Goal: Information Seeking & Learning: Compare options

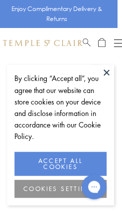
scroll to position [0, 5]
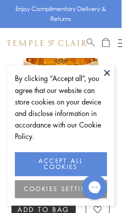
click at [105, 80] on button at bounding box center [107, 72] width 15 height 15
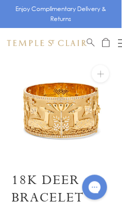
scroll to position [0, 0]
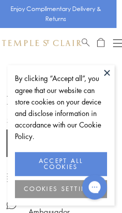
scroll to position [117, 5]
click at [109, 72] on button at bounding box center [107, 72] width 15 height 15
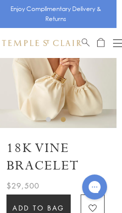
scroll to position [53, 5]
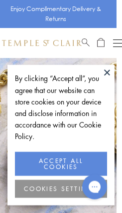
scroll to position [27, 5]
click at [103, 80] on button at bounding box center [107, 72] width 15 height 15
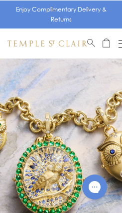
scroll to position [2310, 5]
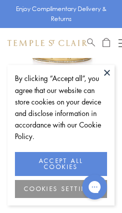
scroll to position [74, 0]
click at [104, 76] on button at bounding box center [107, 72] width 15 height 15
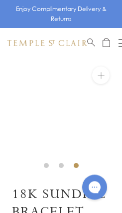
scroll to position [8, 0]
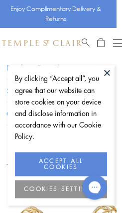
scroll to position [350, 5]
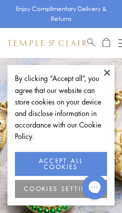
scroll to position [1, 0]
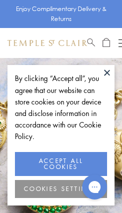
click at [103, 74] on button at bounding box center [107, 72] width 15 height 15
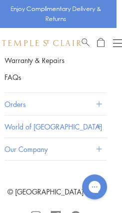
scroll to position [2310, 5]
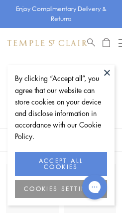
scroll to position [1, 0]
click at [102, 76] on button at bounding box center [107, 72] width 15 height 15
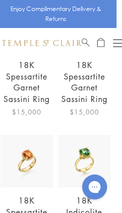
scroll to position [922, 5]
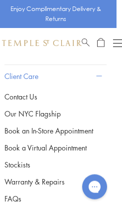
scroll to position [3009, 5]
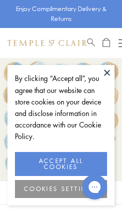
click at [105, 75] on button at bounding box center [107, 72] width 15 height 15
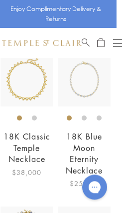
scroll to position [595, 5]
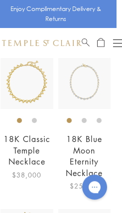
click at [14, 91] on img at bounding box center [26, 82] width 53 height 53
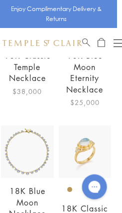
scroll to position [678, 5]
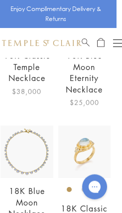
click at [14, 174] on img at bounding box center [26, 151] width 53 height 53
click at [14, 166] on img at bounding box center [26, 151] width 53 height 53
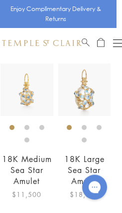
scroll to position [3432, 5]
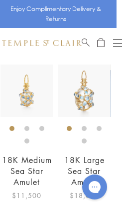
click at [79, 103] on img at bounding box center [84, 90] width 52 height 53
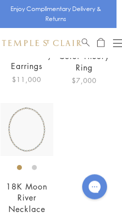
scroll to position [4012, 5]
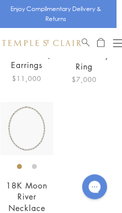
click at [21, 145] on img at bounding box center [26, 128] width 53 height 53
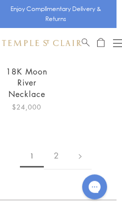
scroll to position [4127, 5]
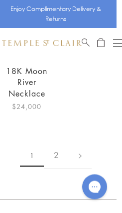
click at [50, 167] on link "2" at bounding box center [56, 154] width 25 height 27
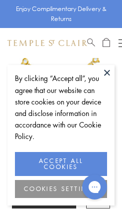
scroll to position [84, 0]
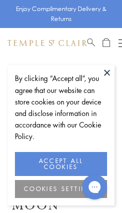
scroll to position [0, 0]
click at [100, 74] on button at bounding box center [107, 72] width 15 height 15
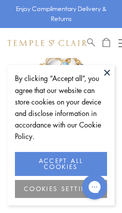
scroll to position [58, 0]
click at [104, 76] on button at bounding box center [107, 72] width 15 height 15
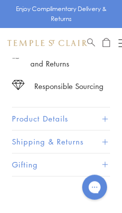
scroll to position [416, 0]
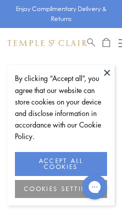
click at [101, 75] on button at bounding box center [107, 72] width 15 height 15
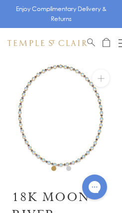
scroll to position [4, 0]
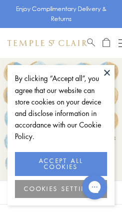
click at [100, 79] on button at bounding box center [107, 72] width 15 height 15
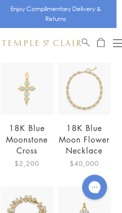
scroll to position [598, 5]
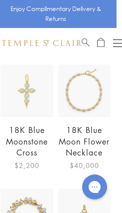
click at [69, 105] on img at bounding box center [83, 90] width 53 height 53
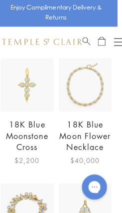
scroll to position [606, 4]
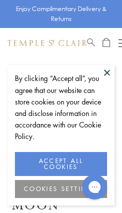
click at [102, 69] on button at bounding box center [107, 72] width 15 height 15
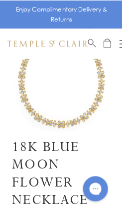
scroll to position [42, 0]
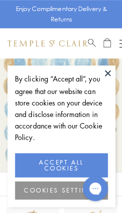
scroll to position [10, 0]
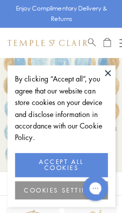
click at [105, 78] on button at bounding box center [107, 72] width 15 height 15
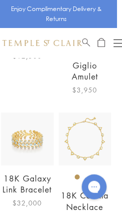
scroll to position [1132, 5]
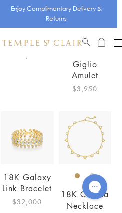
click at [16, 142] on img at bounding box center [27, 137] width 53 height 53
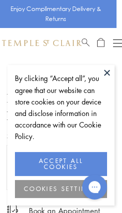
scroll to position [107, 5]
click at [101, 80] on button at bounding box center [107, 72] width 15 height 15
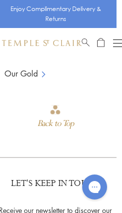
scroll to position [770, 5]
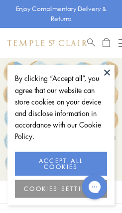
scroll to position [1, 0]
click at [104, 77] on button at bounding box center [107, 72] width 15 height 15
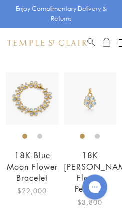
scroll to position [715, 0]
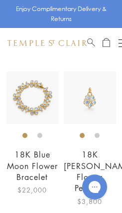
click at [25, 100] on img at bounding box center [32, 97] width 53 height 53
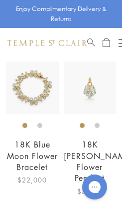
click at [85, 96] on img at bounding box center [90, 87] width 53 height 53
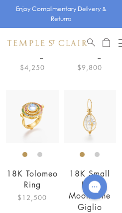
scroll to position [991, 0]
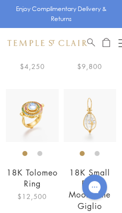
click at [56, 210] on div "18K Tolomeo Ring $12,500" at bounding box center [30, 162] width 58 height 146
click at [55, 208] on div "18K Tolomeo Ring $12,500" at bounding box center [30, 162] width 58 height 146
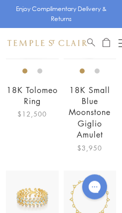
scroll to position [1074, 0]
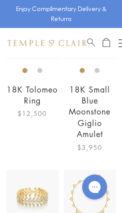
click at [17, 192] on img at bounding box center [32, 196] width 53 height 53
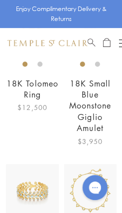
scroll to position [1081, 0]
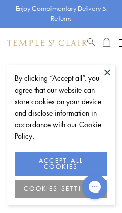
click at [103, 73] on button at bounding box center [107, 72] width 15 height 15
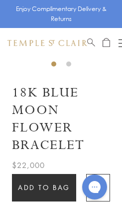
scroll to position [108, 0]
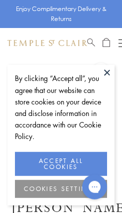
scroll to position [10, 0]
click at [103, 71] on button at bounding box center [107, 72] width 15 height 15
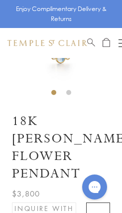
scroll to position [80, 0]
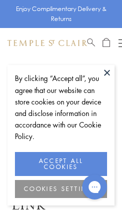
click at [102, 70] on button at bounding box center [107, 72] width 15 height 15
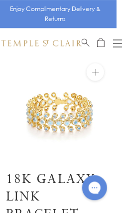
scroll to position [0, 5]
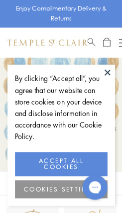
click at [104, 71] on button at bounding box center [107, 72] width 15 height 15
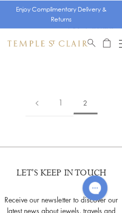
scroll to position [1298, 0]
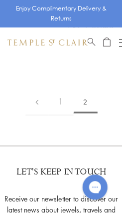
click at [80, 96] on span "2" at bounding box center [85, 101] width 24 height 23
click at [58, 88] on link "1" at bounding box center [60, 101] width 25 height 27
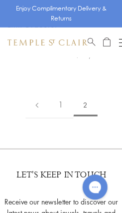
scroll to position [1296, 0]
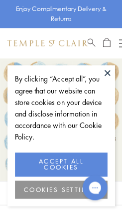
click at [102, 71] on button at bounding box center [107, 72] width 15 height 15
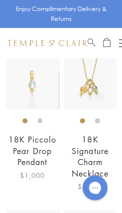
scroll to position [1675, 0]
